Goal: Task Accomplishment & Management: Use online tool/utility

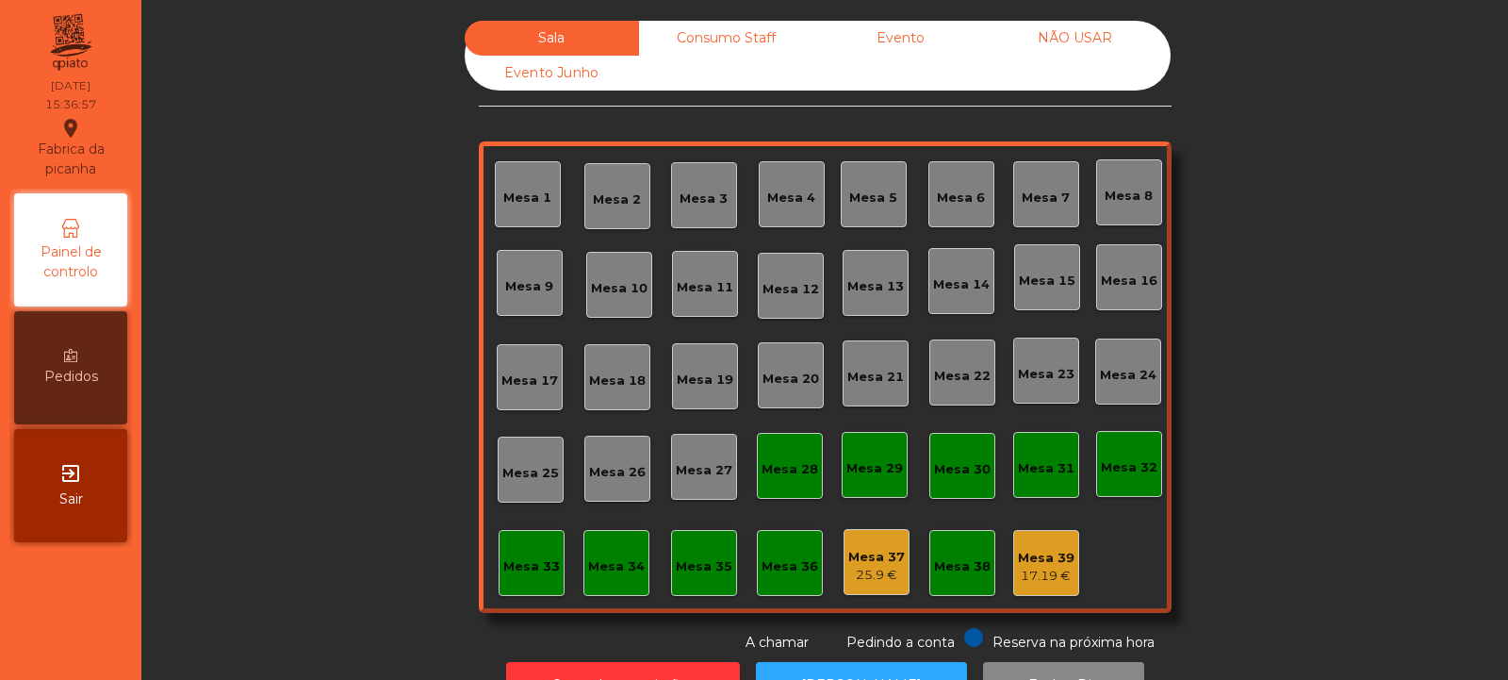
click at [891, 41] on div "Evento" at bounding box center [900, 38] width 174 height 35
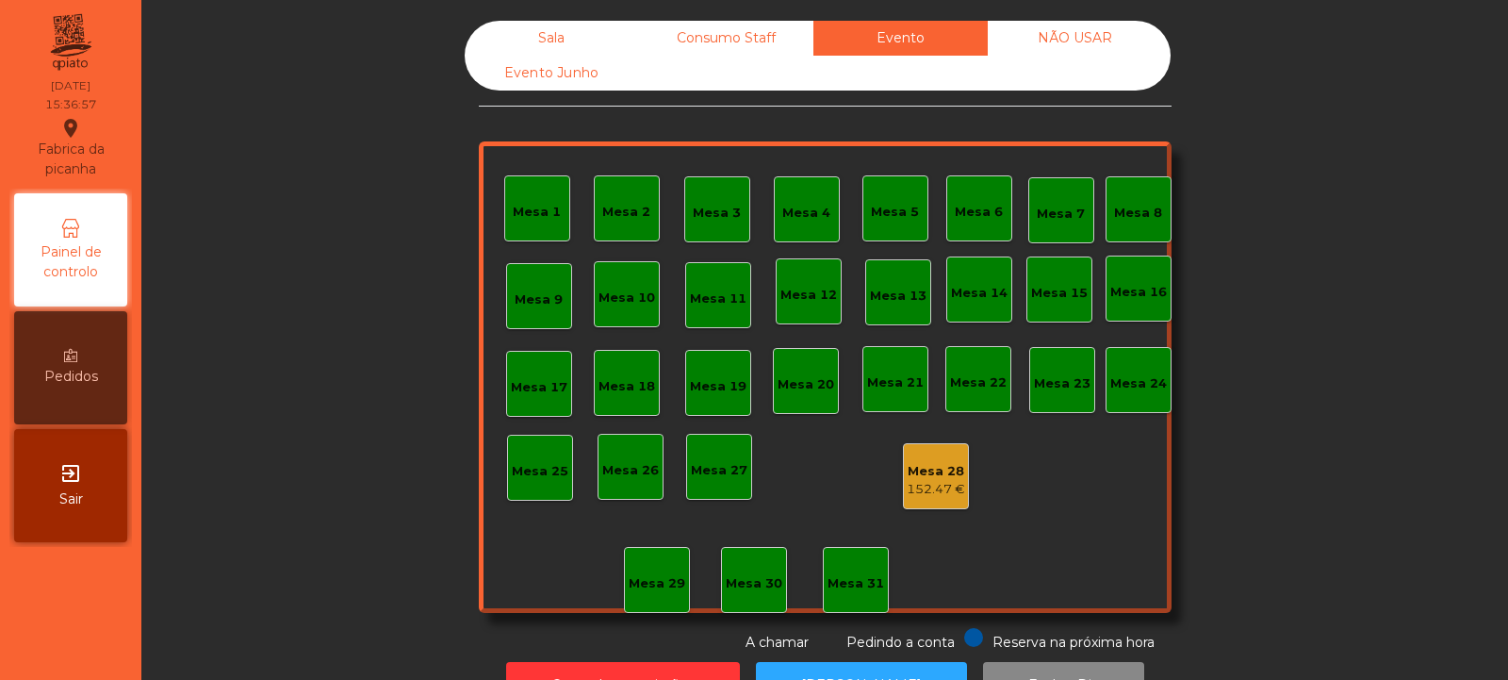
click at [941, 476] on div "Mesa 28" at bounding box center [936, 471] width 58 height 19
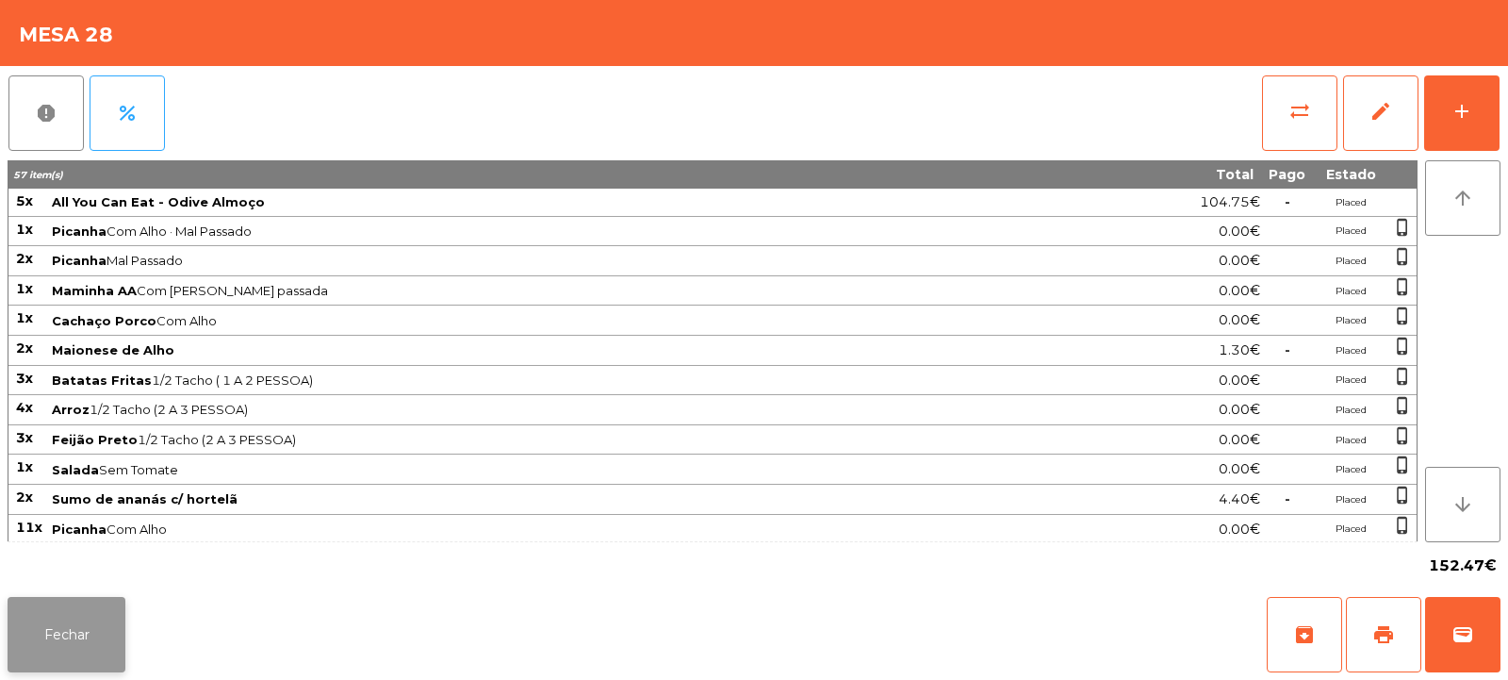
click at [59, 648] on button "Fechar" at bounding box center [67, 634] width 118 height 75
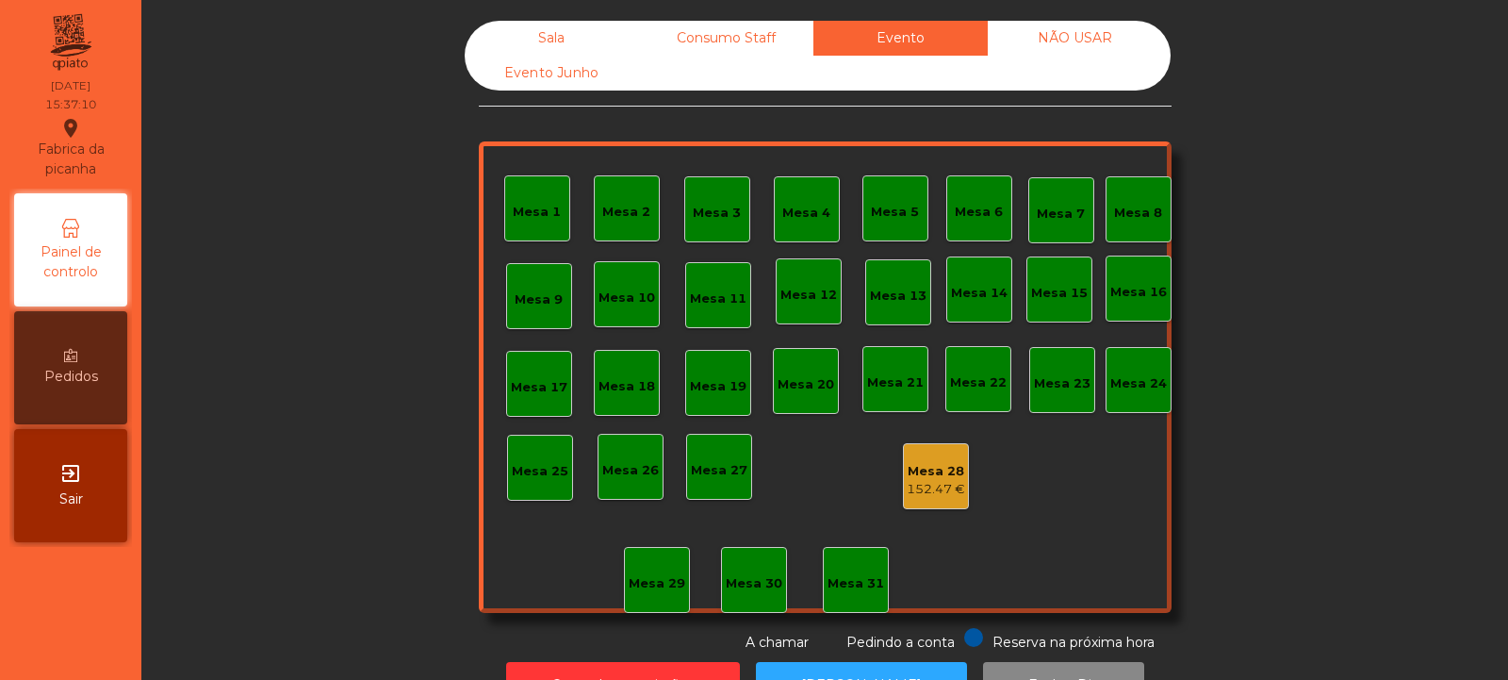
scroll to position [63, 0]
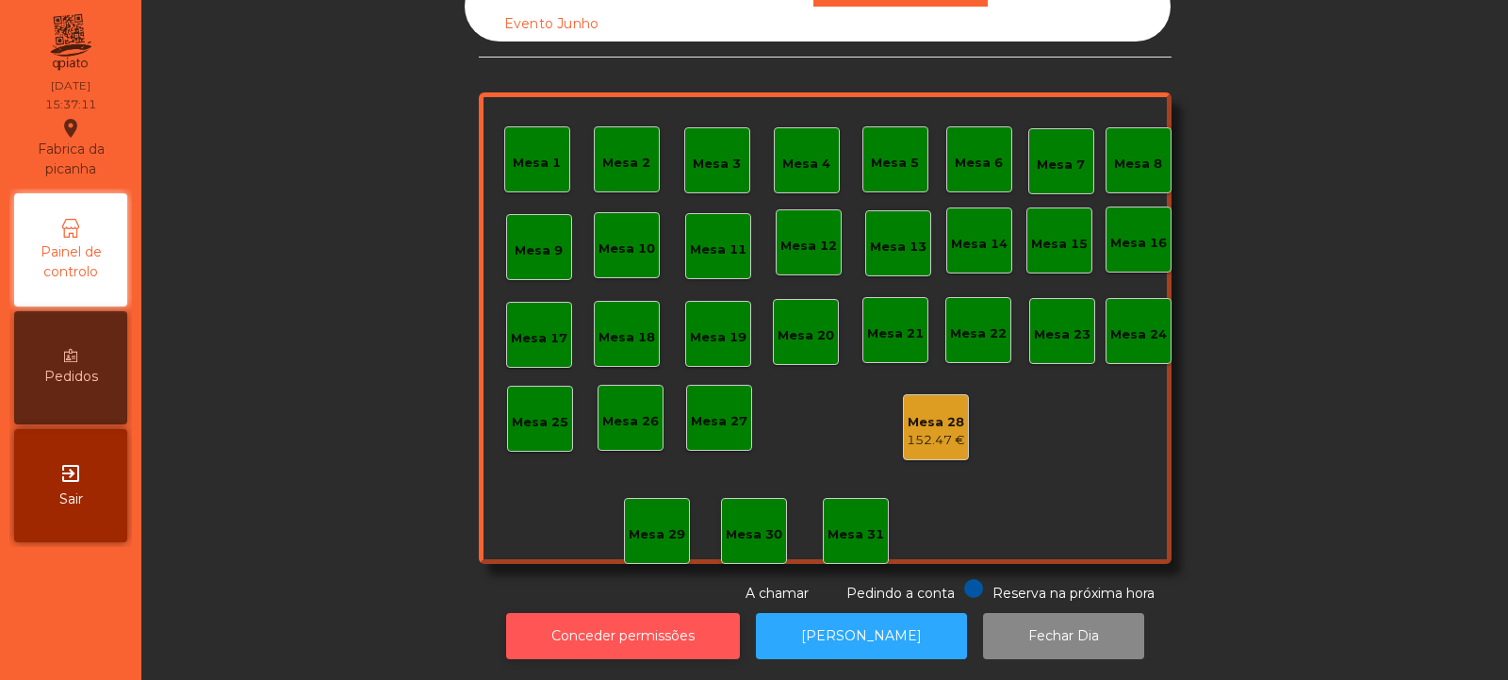
click at [587, 613] on button "Conceder permissões" at bounding box center [623, 636] width 234 height 46
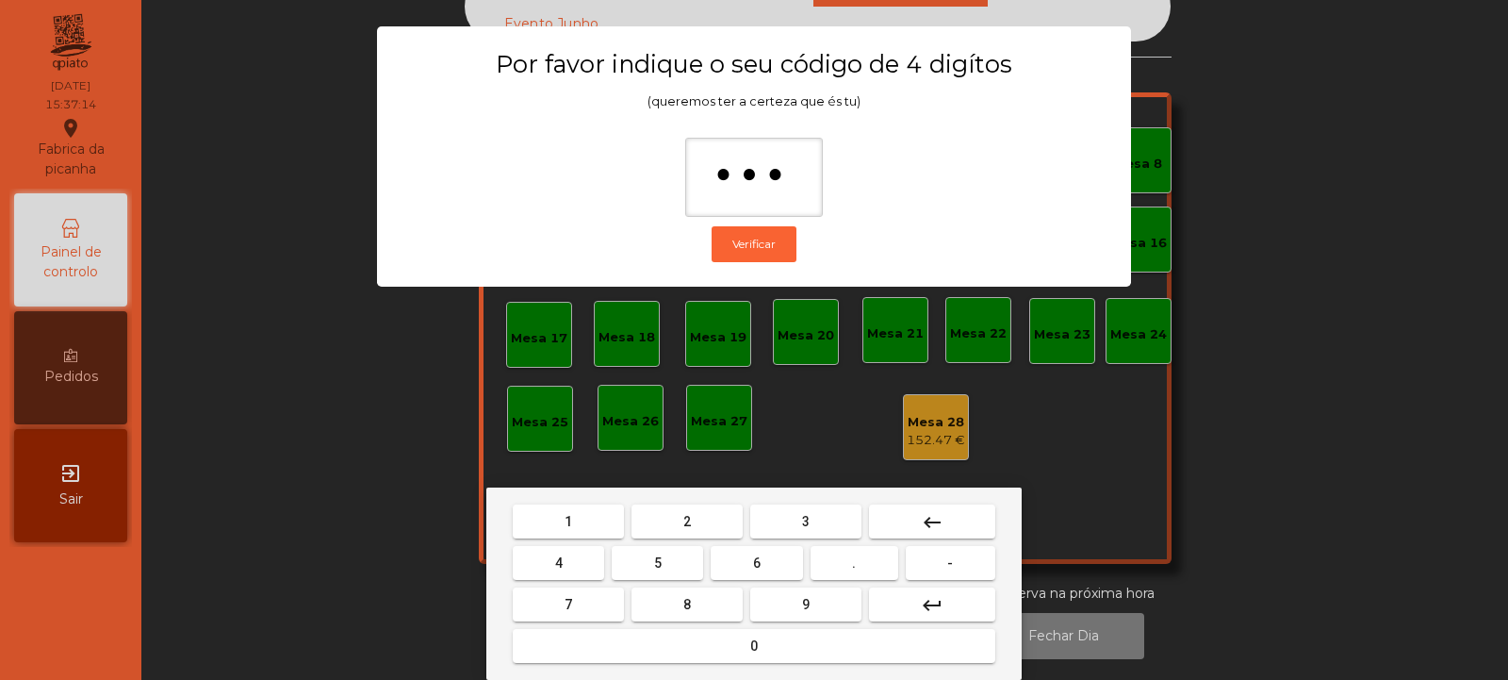
type input "****"
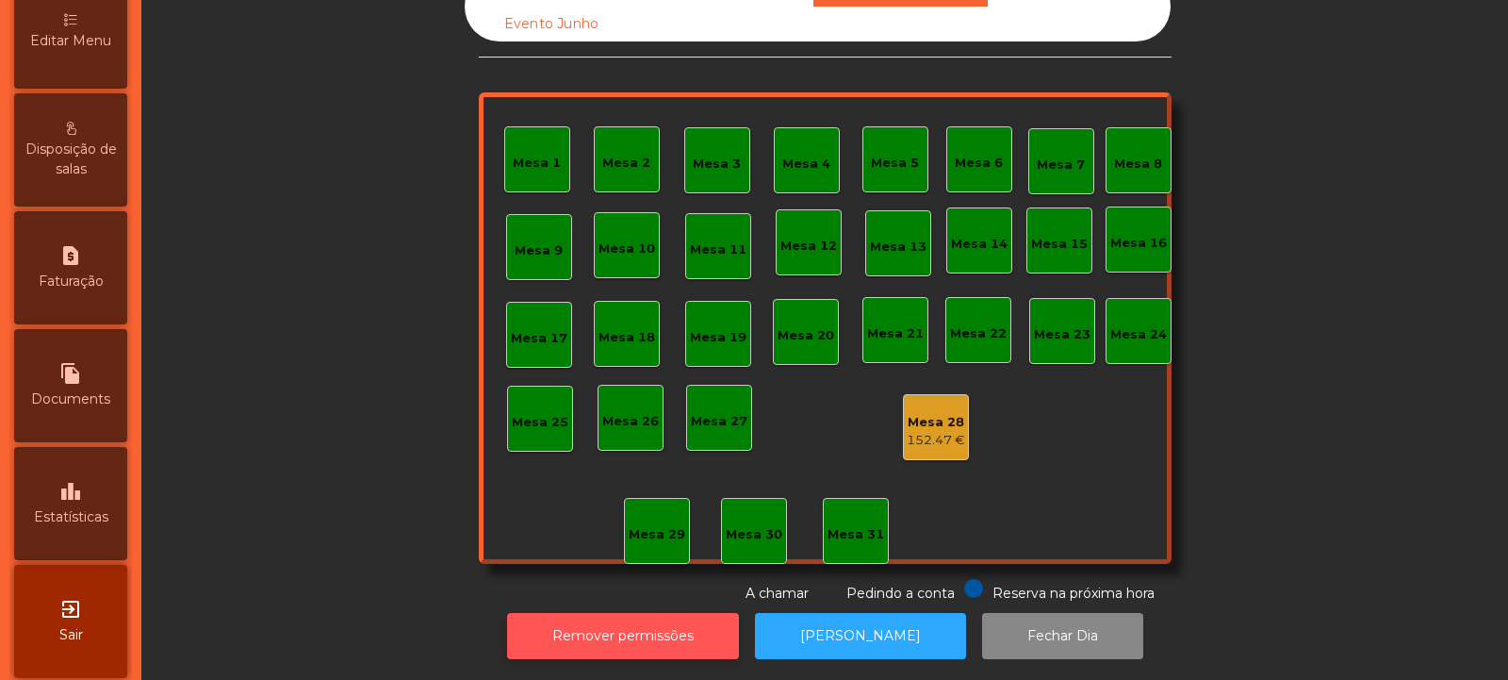
scroll to position [453, 0]
click at [77, 493] on icon "leaderboard" at bounding box center [70, 491] width 23 height 23
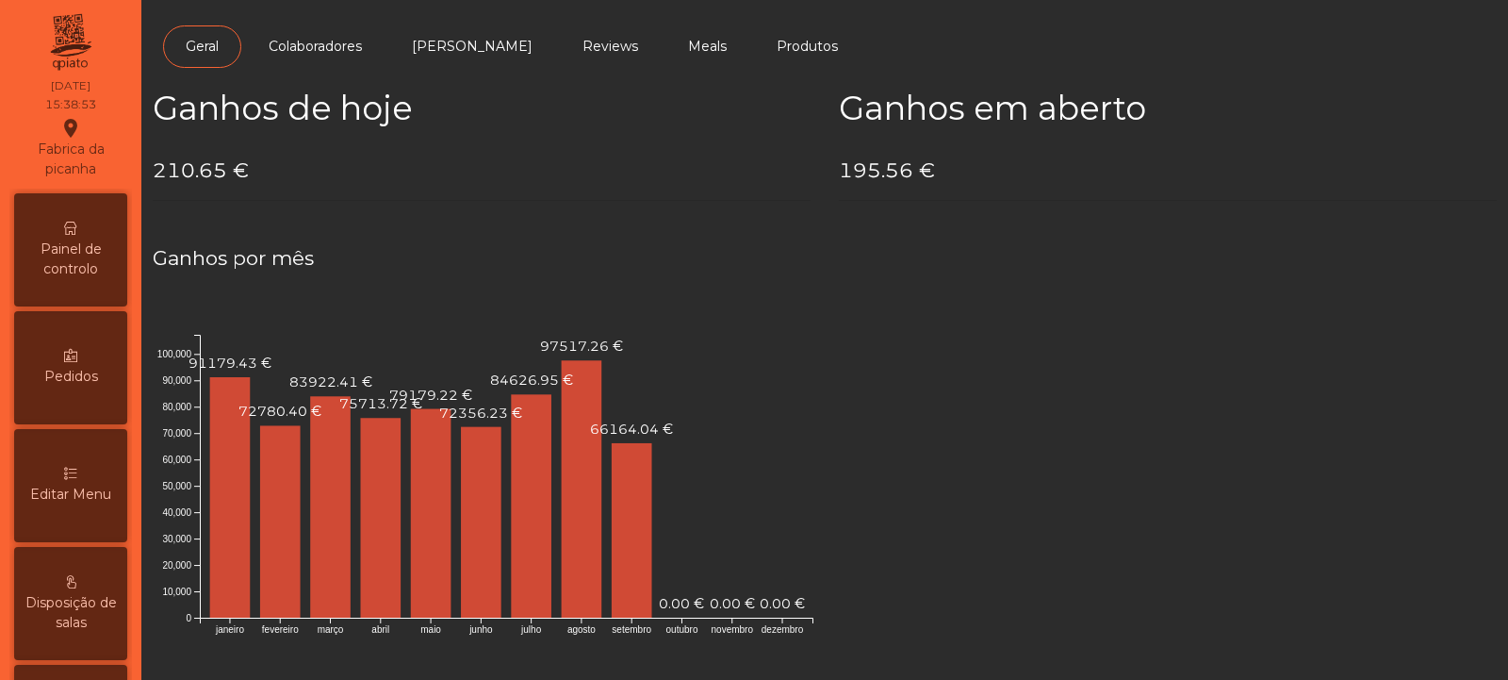
click at [74, 232] on icon at bounding box center [70, 228] width 13 height 13
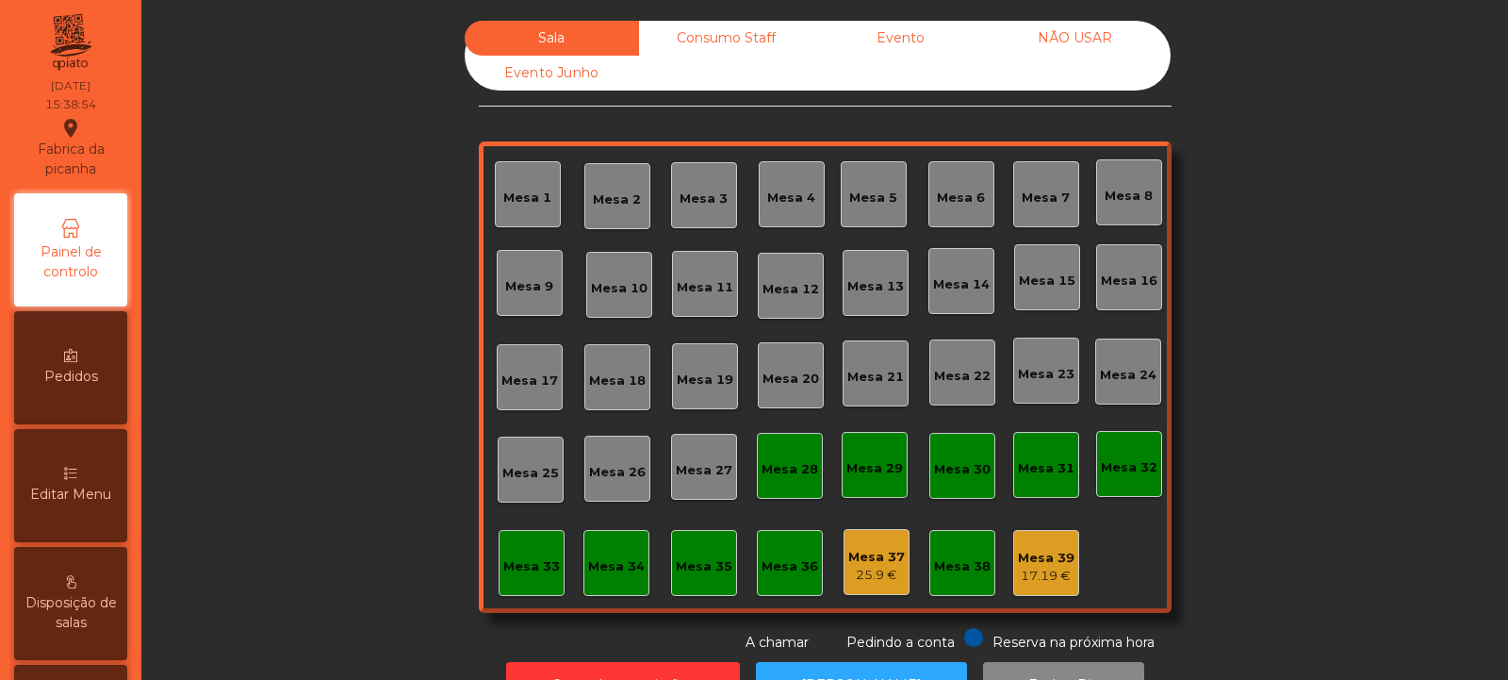
scroll to position [63, 0]
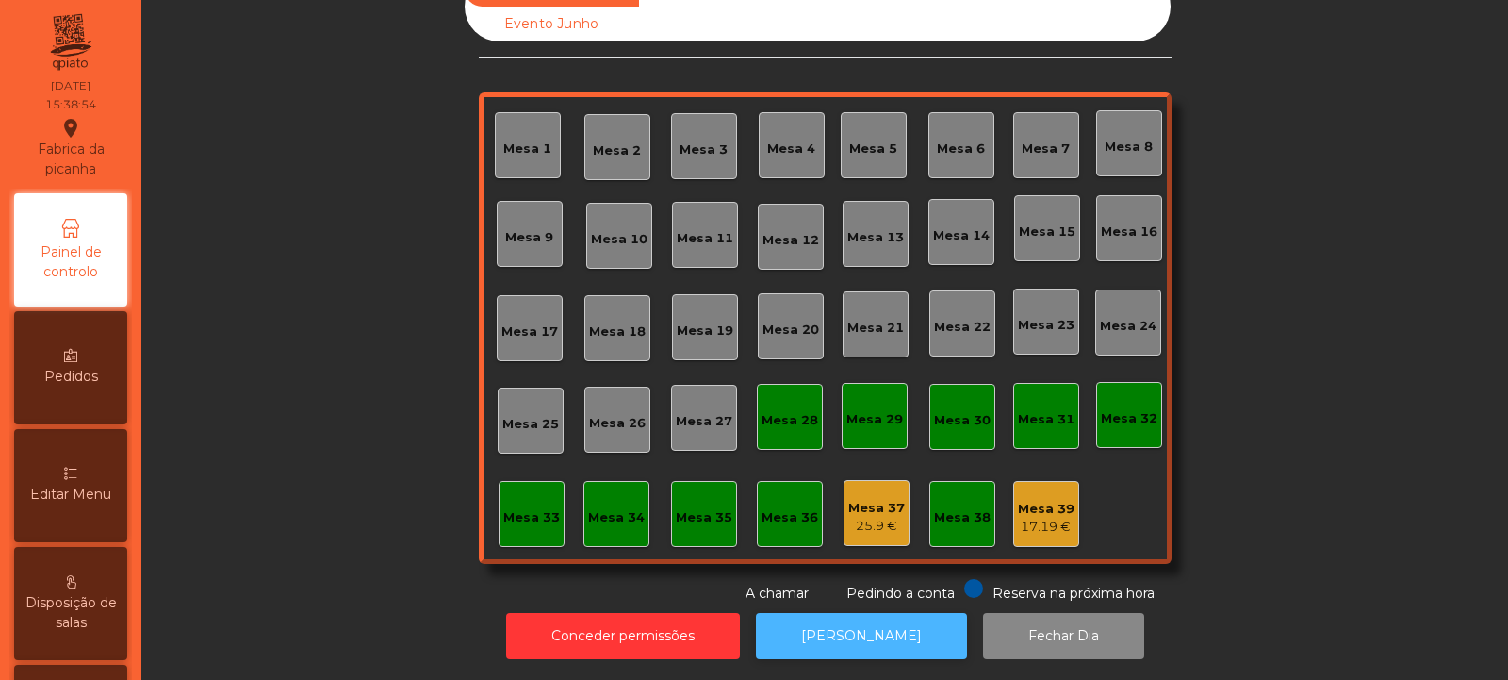
click at [827, 621] on button "[PERSON_NAME]" at bounding box center [861, 636] width 211 height 46
